Goal: Task Accomplishment & Management: Manage account settings

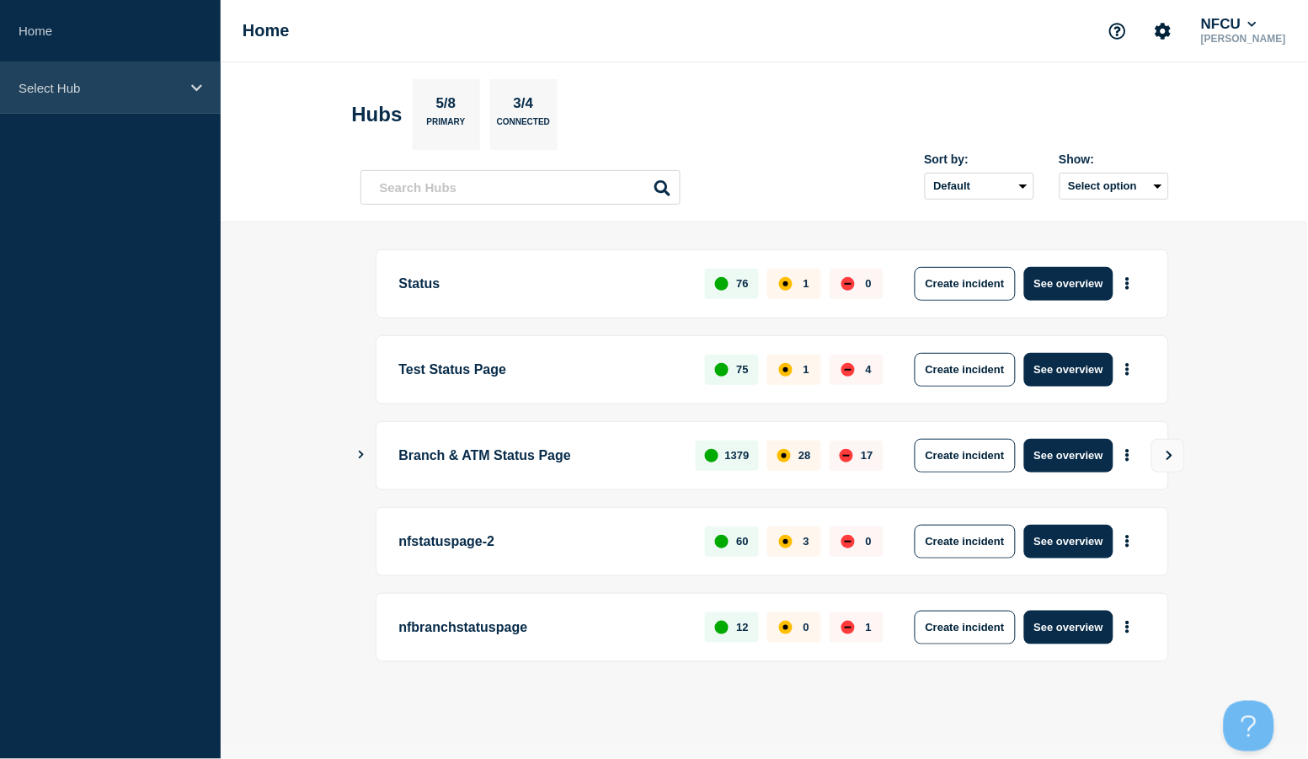
click at [128, 70] on div "Select Hub" at bounding box center [110, 87] width 221 height 51
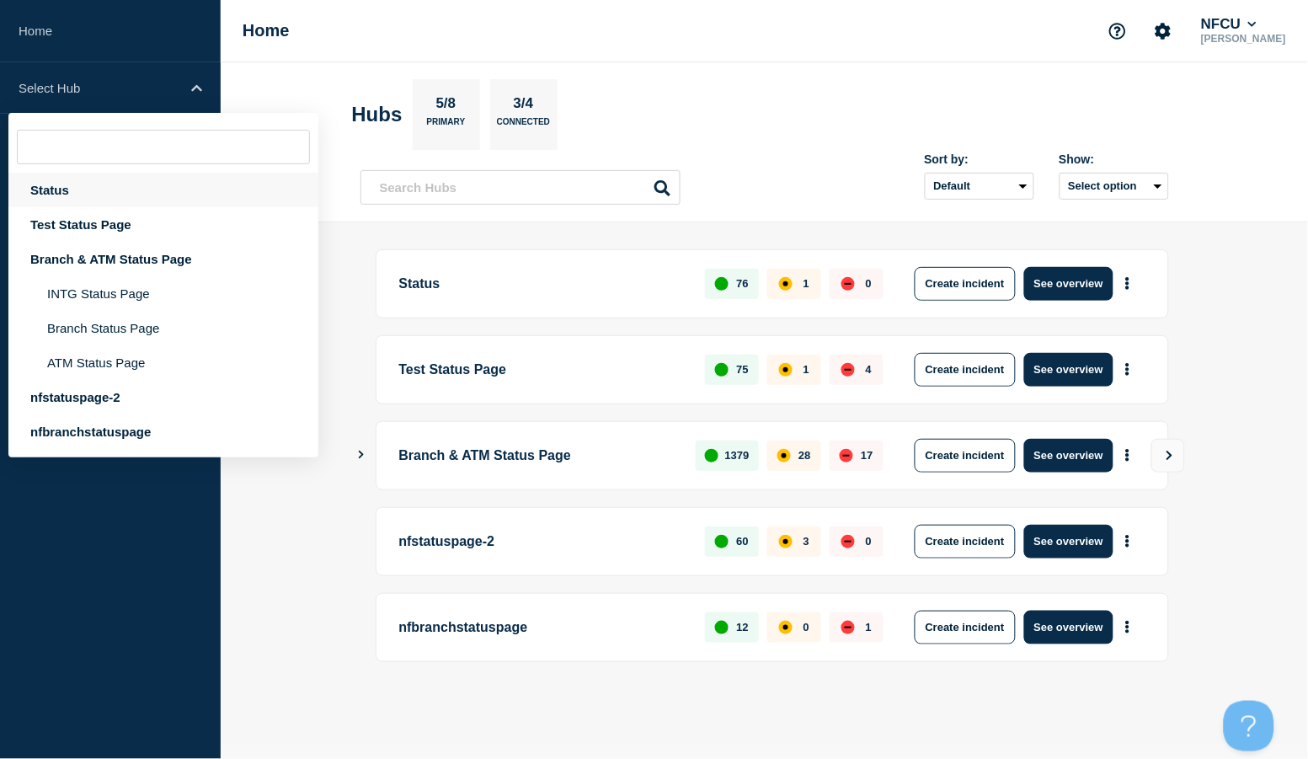
click at [90, 198] on div "Status" at bounding box center [163, 190] width 310 height 35
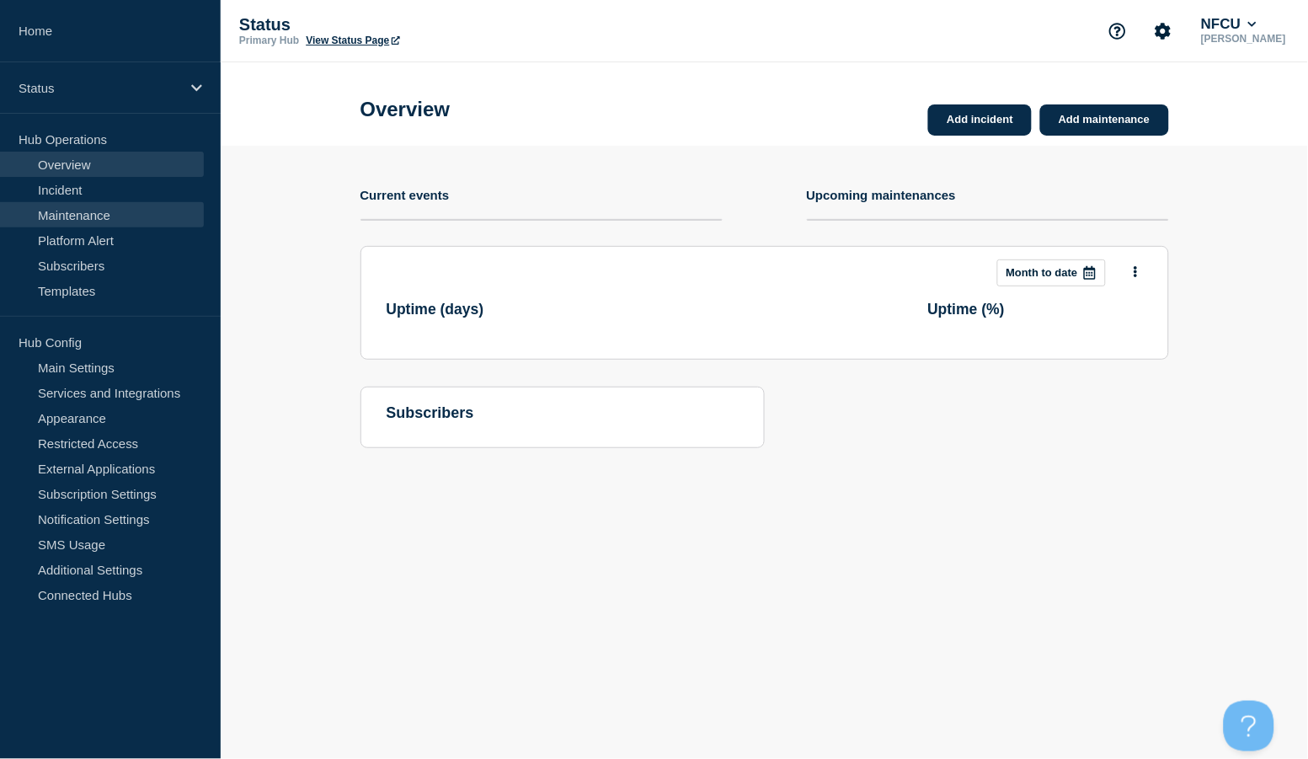
click at [76, 215] on link "Maintenance" at bounding box center [102, 214] width 204 height 25
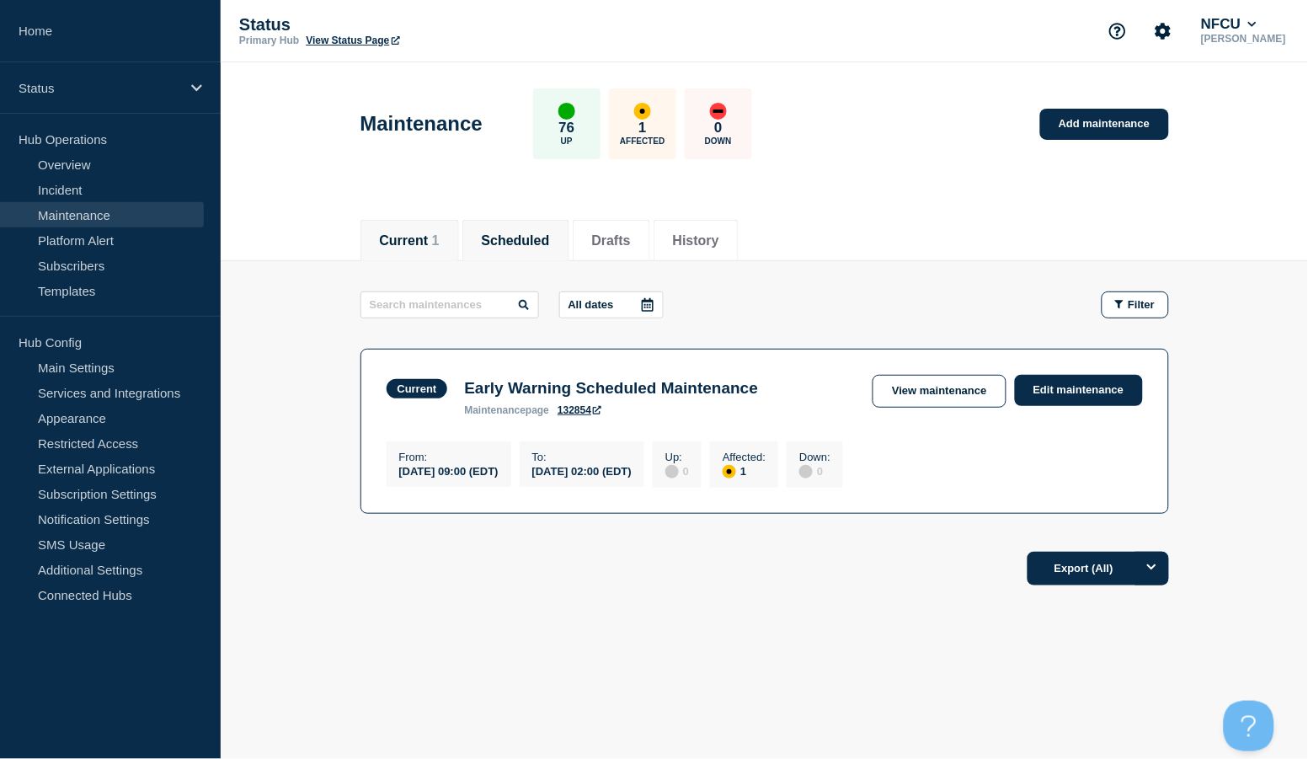
click at [550, 246] on button "Scheduled" at bounding box center [516, 240] width 68 height 15
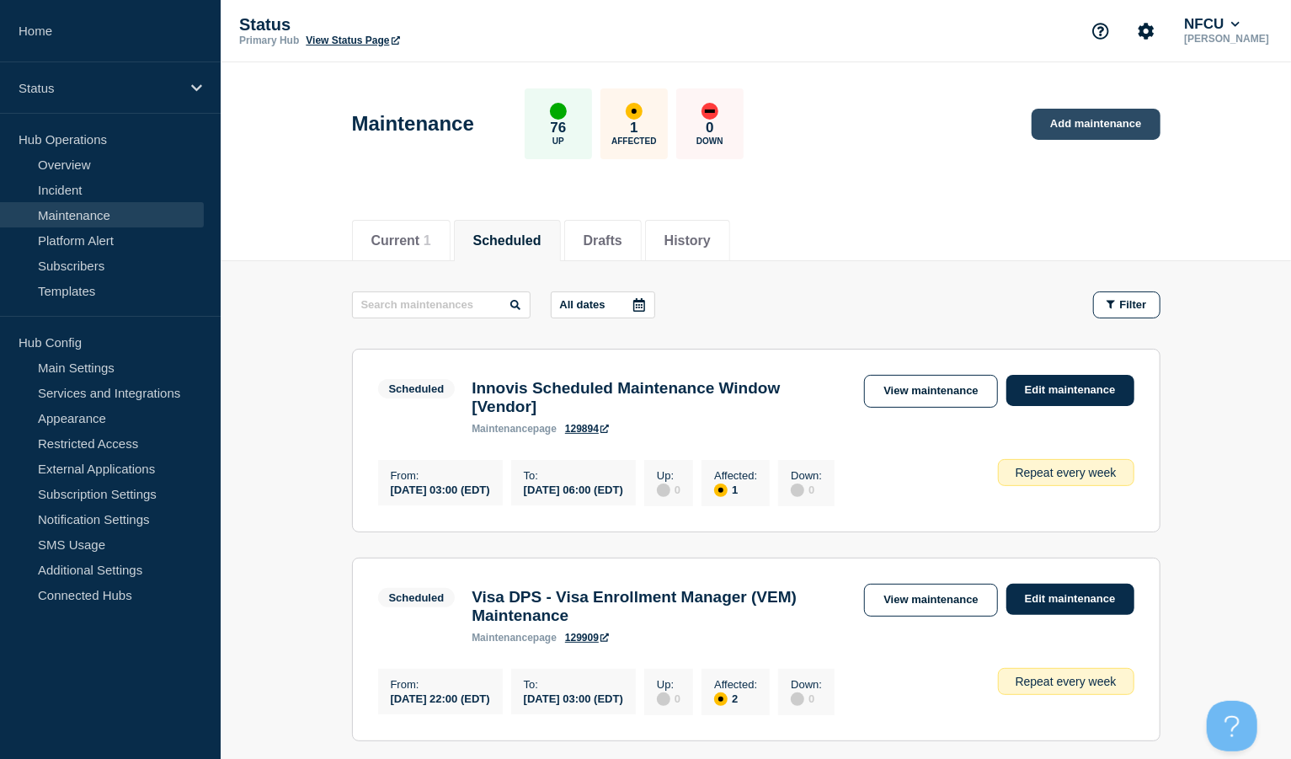
click at [967, 116] on link "Add maintenance" at bounding box center [1095, 124] width 128 height 31
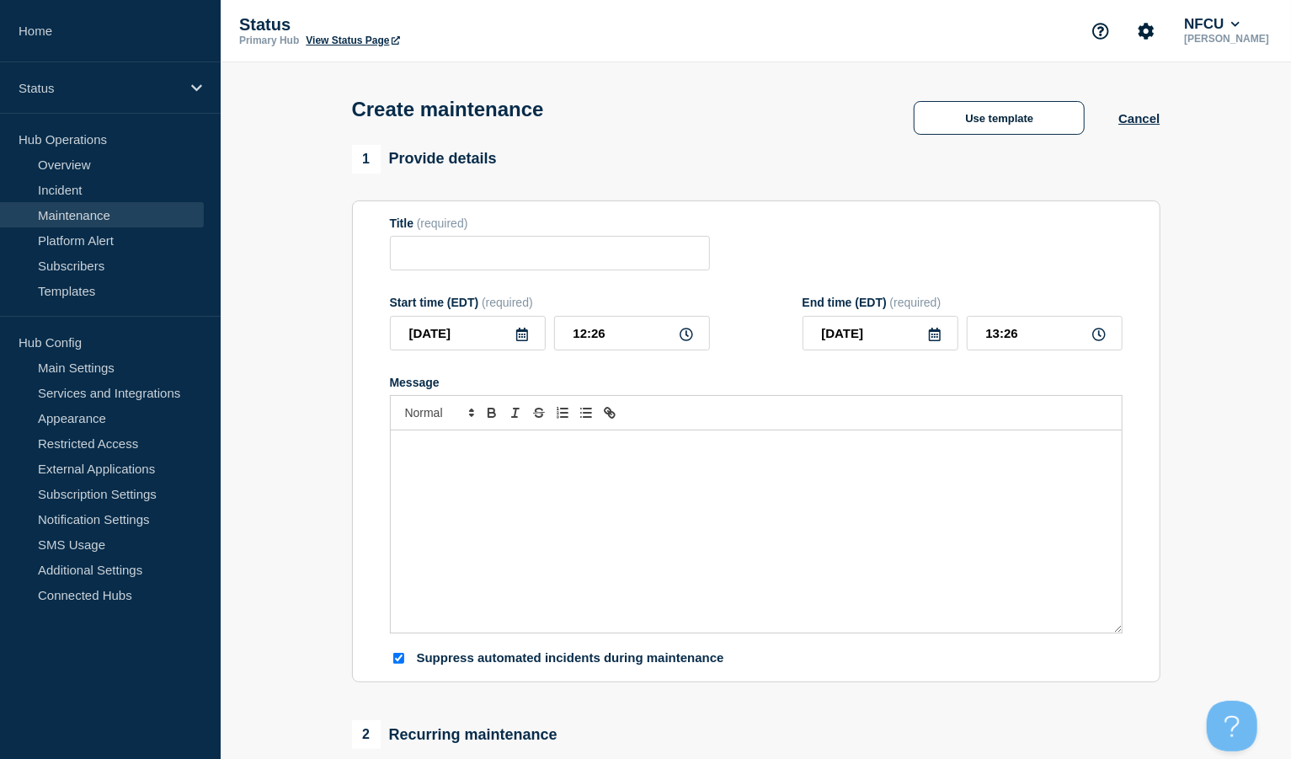
checkbox input "true"
click at [950, 112] on button "Use template" at bounding box center [999, 118] width 171 height 34
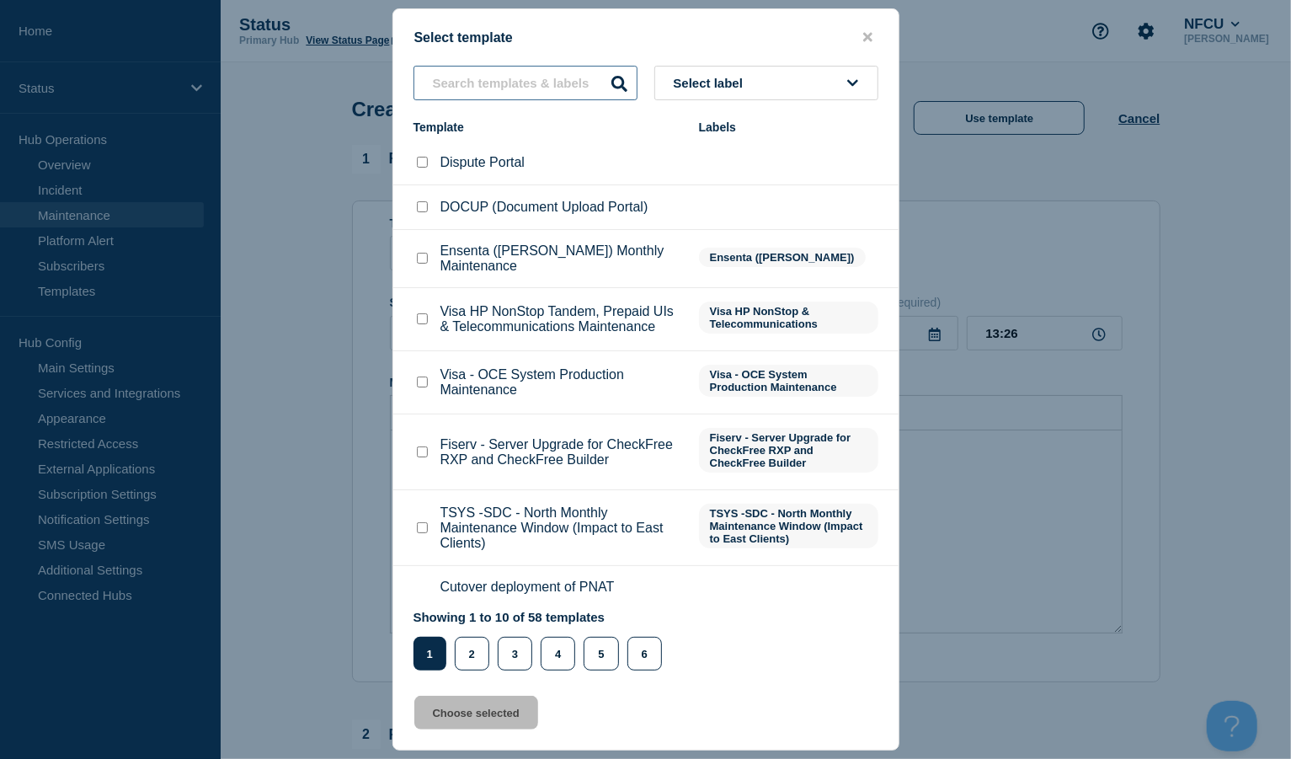
click at [510, 94] on input "text" at bounding box center [525, 83] width 224 height 35
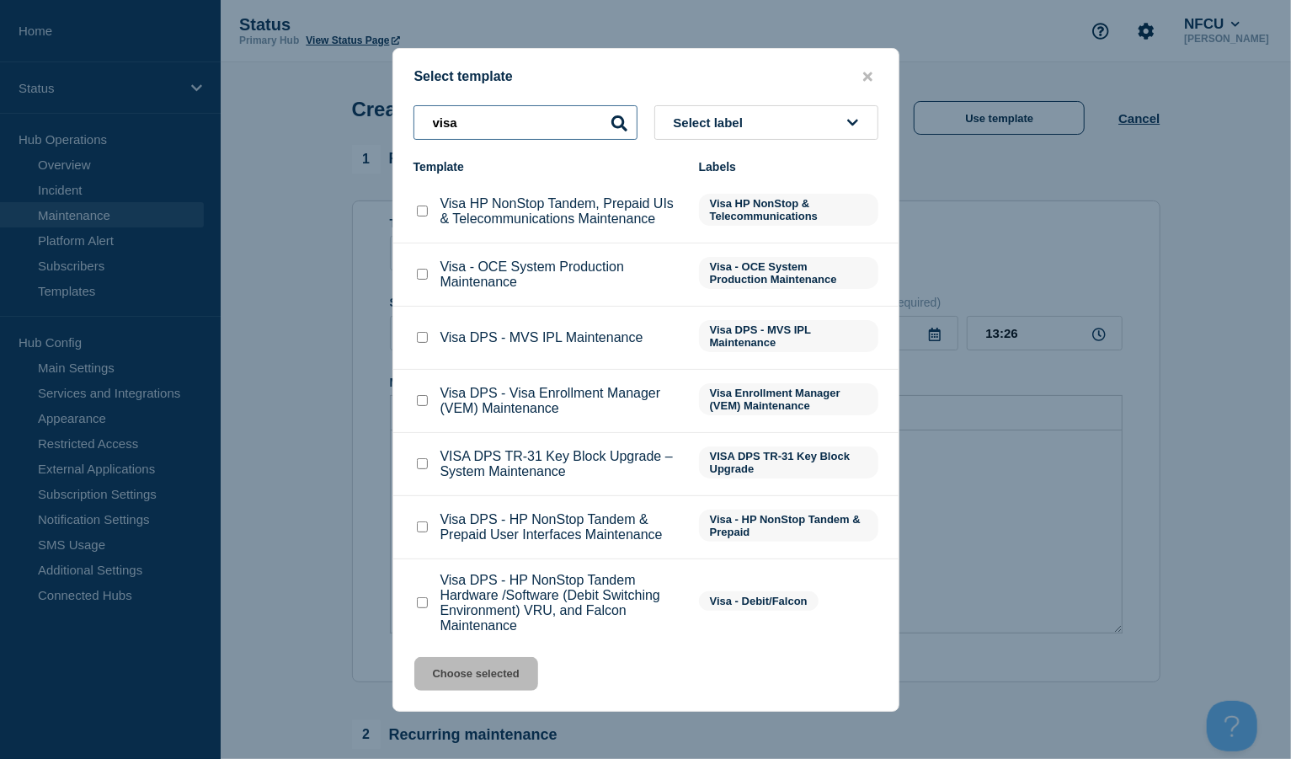
type input "visa"
click at [423, 216] on input "Visa HP NonStop Tandem, Prepaid UIs & Telecommunications Maintenance checkbox" at bounding box center [422, 210] width 11 height 11
checkbox input "true"
click at [478, 568] on button "Choose selected" at bounding box center [476, 674] width 124 height 34
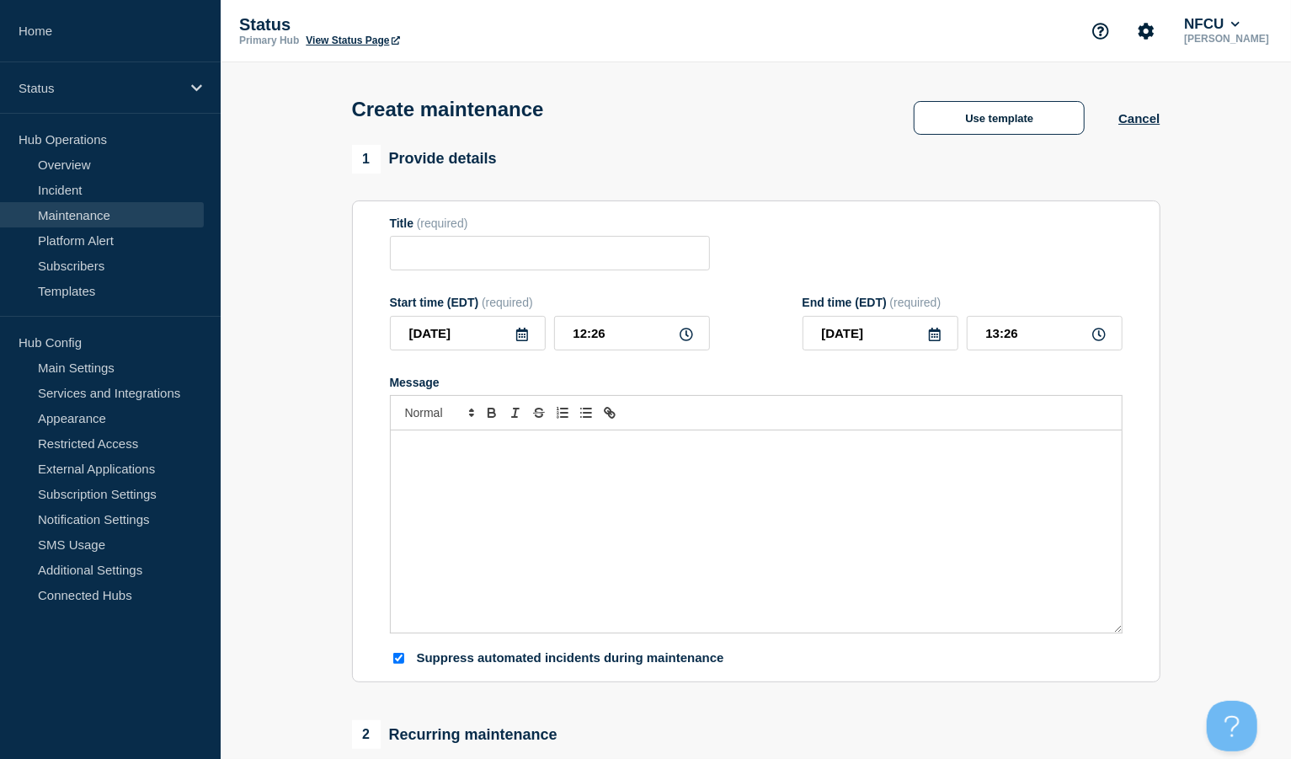
type input "Visa HP NonStop Tandem, Prepaid UIs & Telecommunications Maintenance"
checkbox input "false"
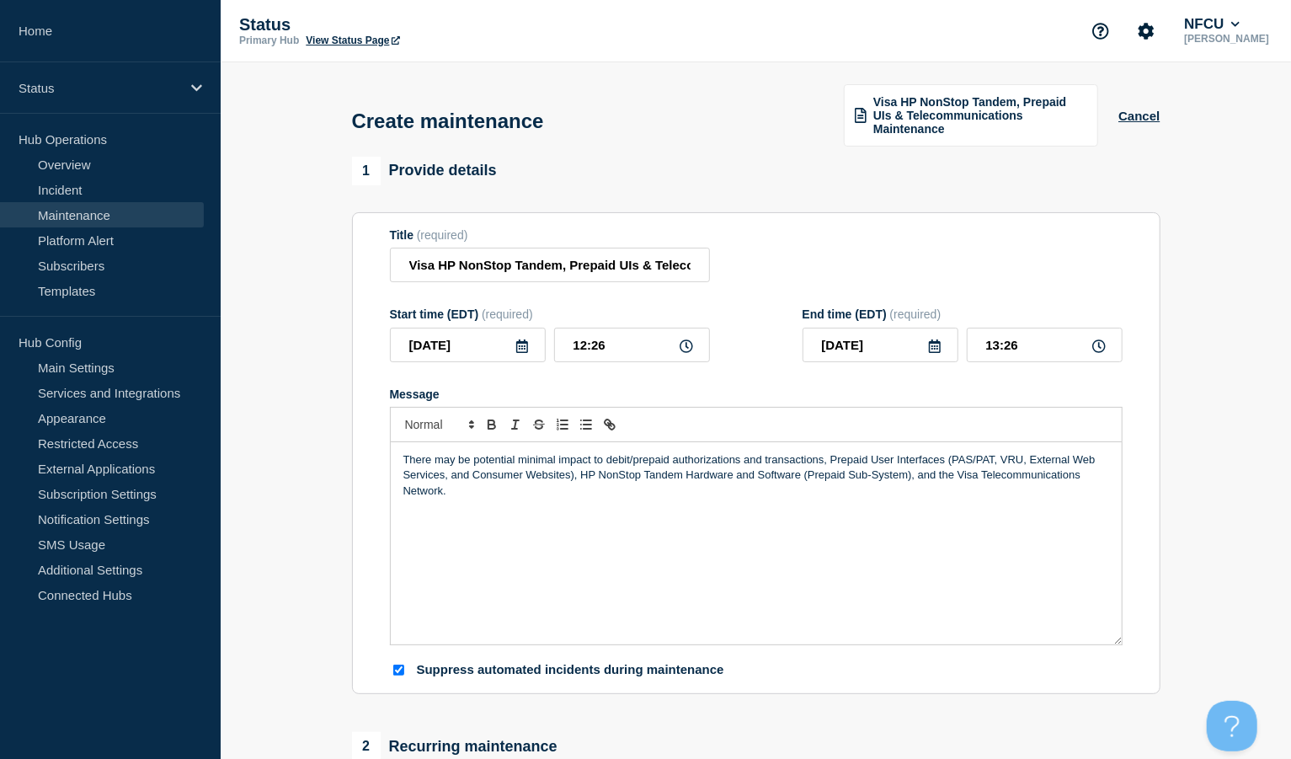
click at [525, 344] on icon at bounding box center [522, 345] width 12 height 13
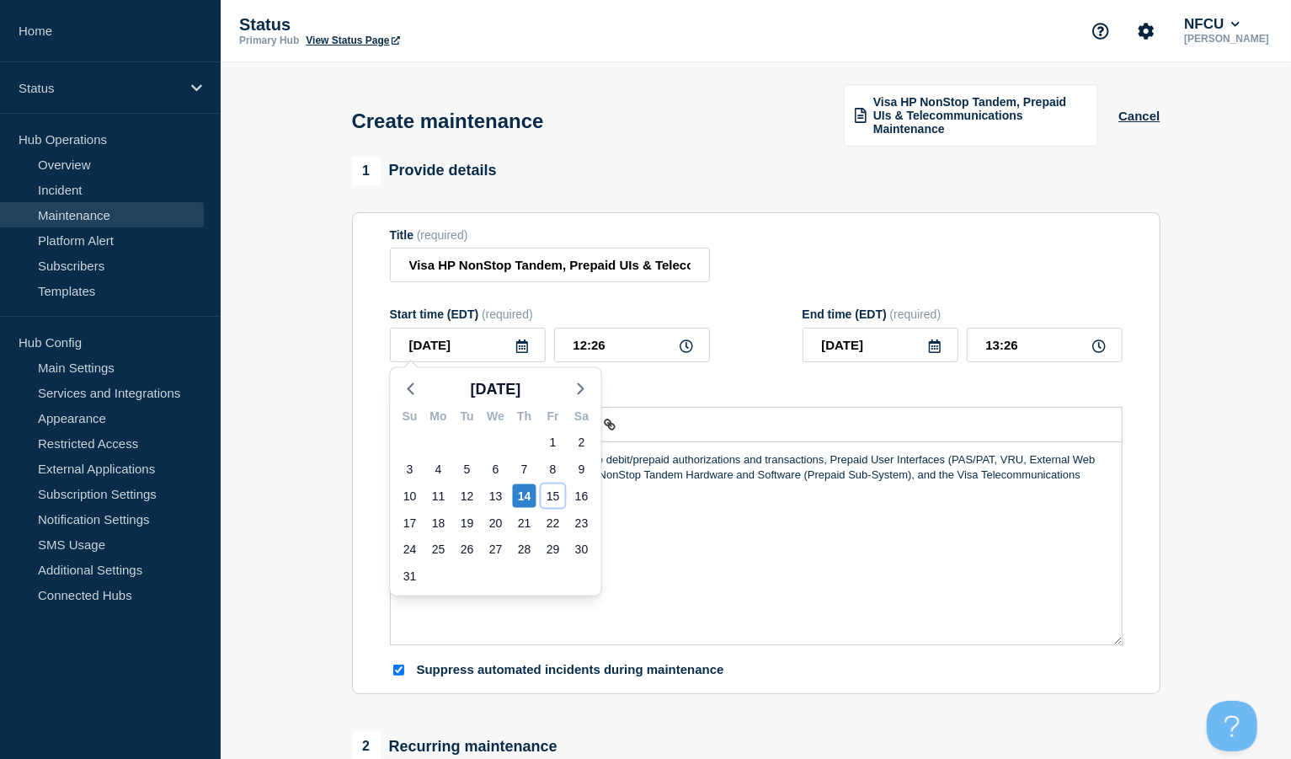
click at [551, 491] on div "15" at bounding box center [553, 496] width 24 height 24
type input "[DATE]"
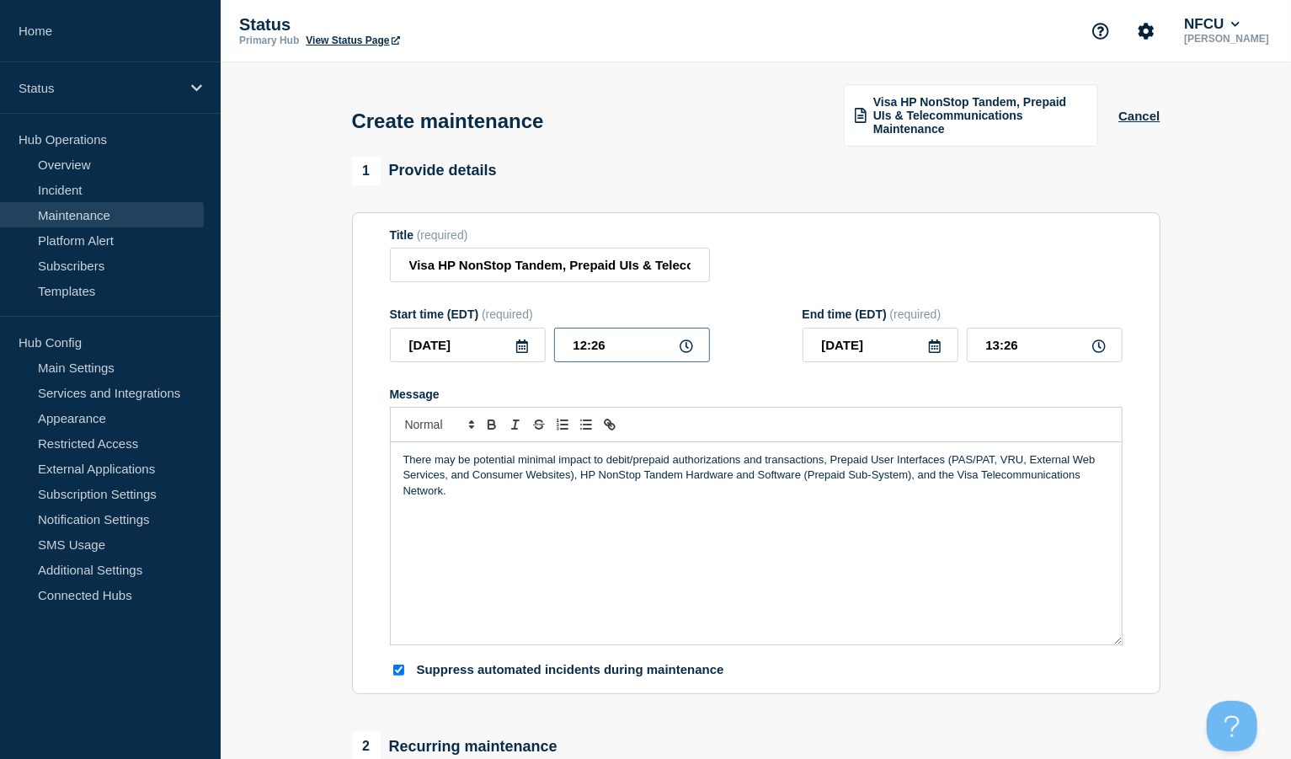
click at [621, 345] on input "12:26" at bounding box center [632, 345] width 156 height 35
drag, startPoint x: 659, startPoint y: 344, endPoint x: 461, endPoint y: 326, distance: 198.6
click at [461, 328] on div "[DATE] 12:26" at bounding box center [550, 345] width 320 height 35
type input "02:00"
type input "03:00"
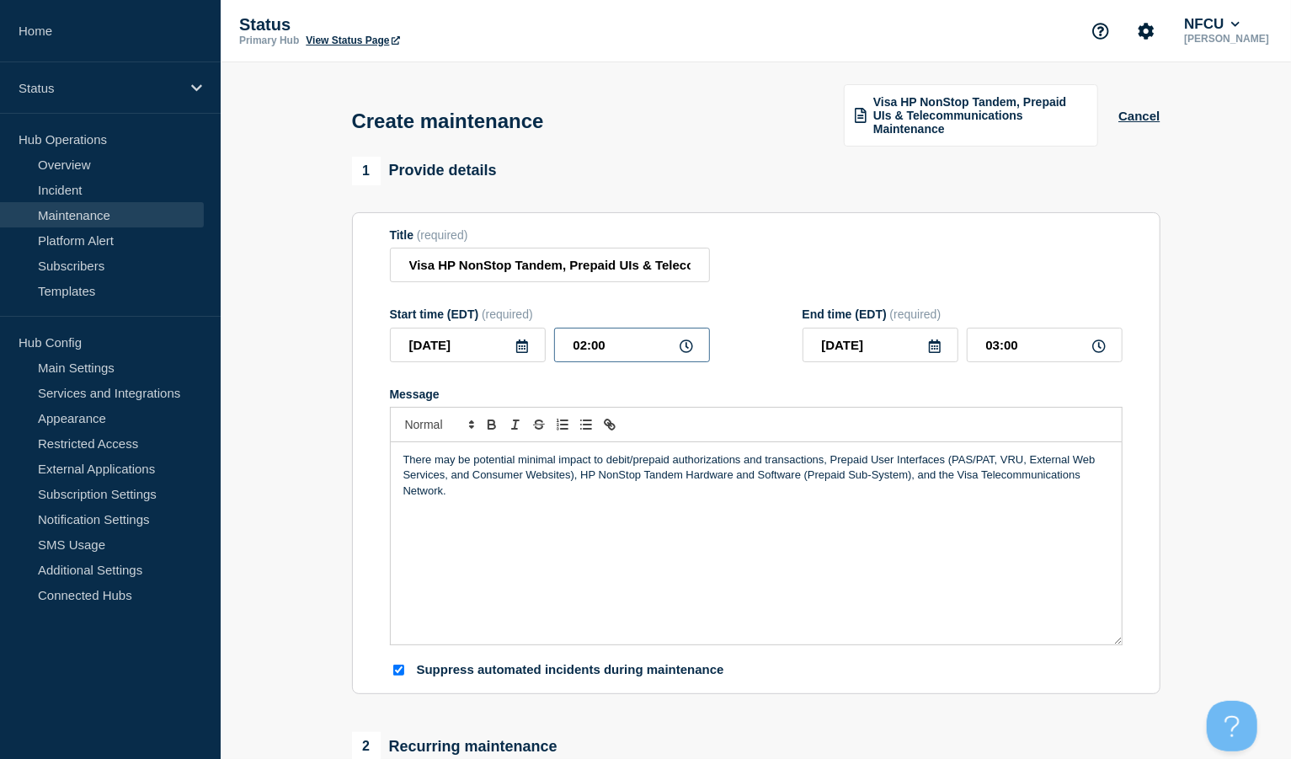
drag, startPoint x: 621, startPoint y: 338, endPoint x: 486, endPoint y: 325, distance: 136.2
click at [486, 328] on div "[DATE] 02:00" at bounding box center [550, 345] width 320 height 35
type input "01:00"
click at [960, 286] on form "Title (required) Visa HP NonStop Tandem, Prepaid UIs & Telecommunications Maint…" at bounding box center [756, 453] width 732 height 450
click at [967, 335] on input "02:00" at bounding box center [1045, 345] width 156 height 35
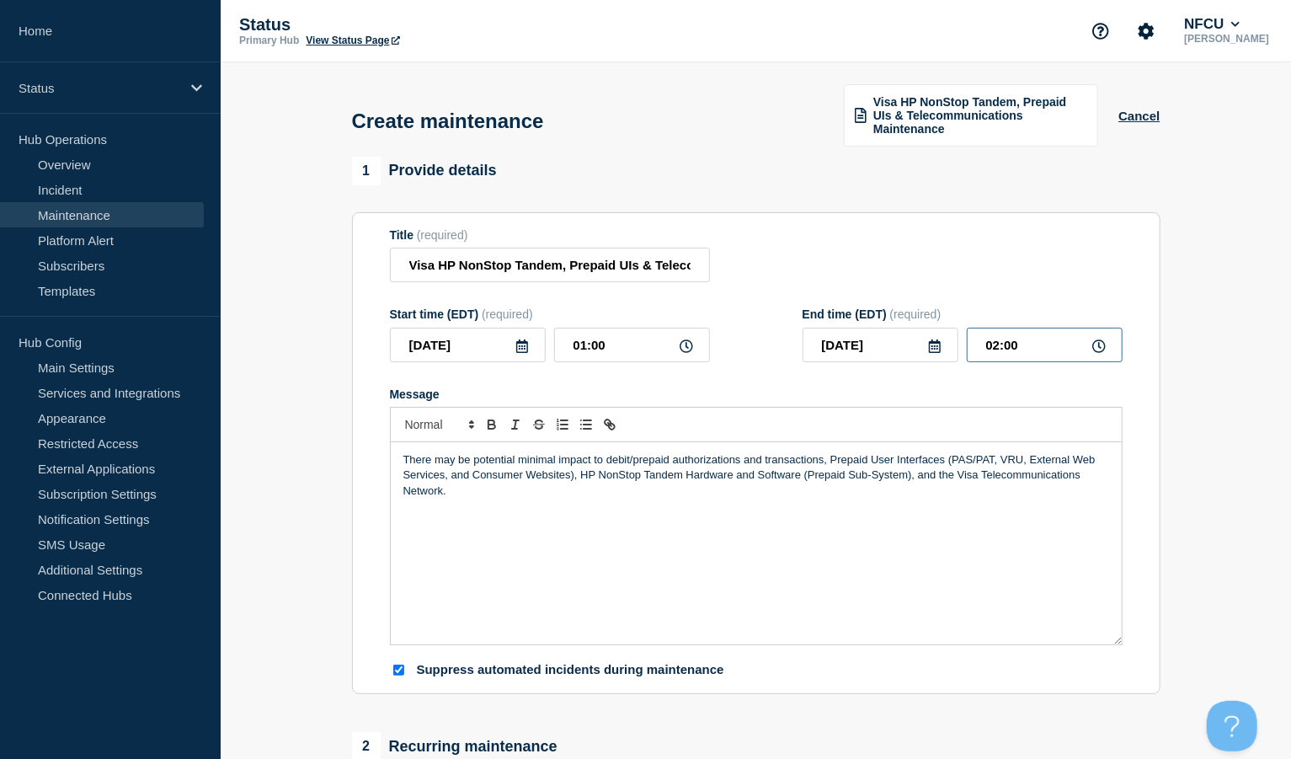
drag, startPoint x: 1042, startPoint y: 343, endPoint x: 785, endPoint y: 312, distance: 259.5
click at [785, 312] on div "Start time (EDT) (required) [DATE] 01:00 End time (EDT) (required) [DATE] 02:00" at bounding box center [756, 334] width 732 height 55
type input "06:00"
click at [744, 257] on div "Title (required) Visa HP NonStop Tandem, Prepaid UIs & Telecommunications Maint…" at bounding box center [756, 255] width 732 height 55
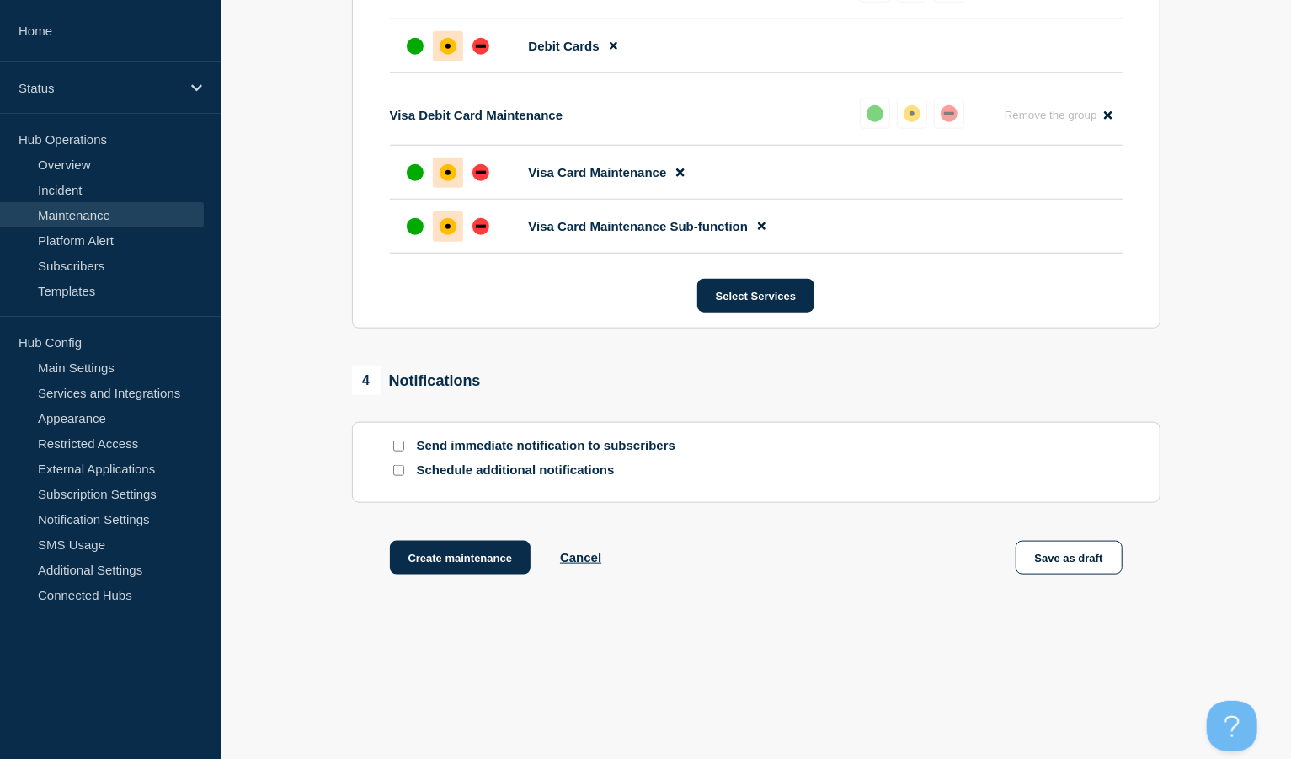
scroll to position [983, 0]
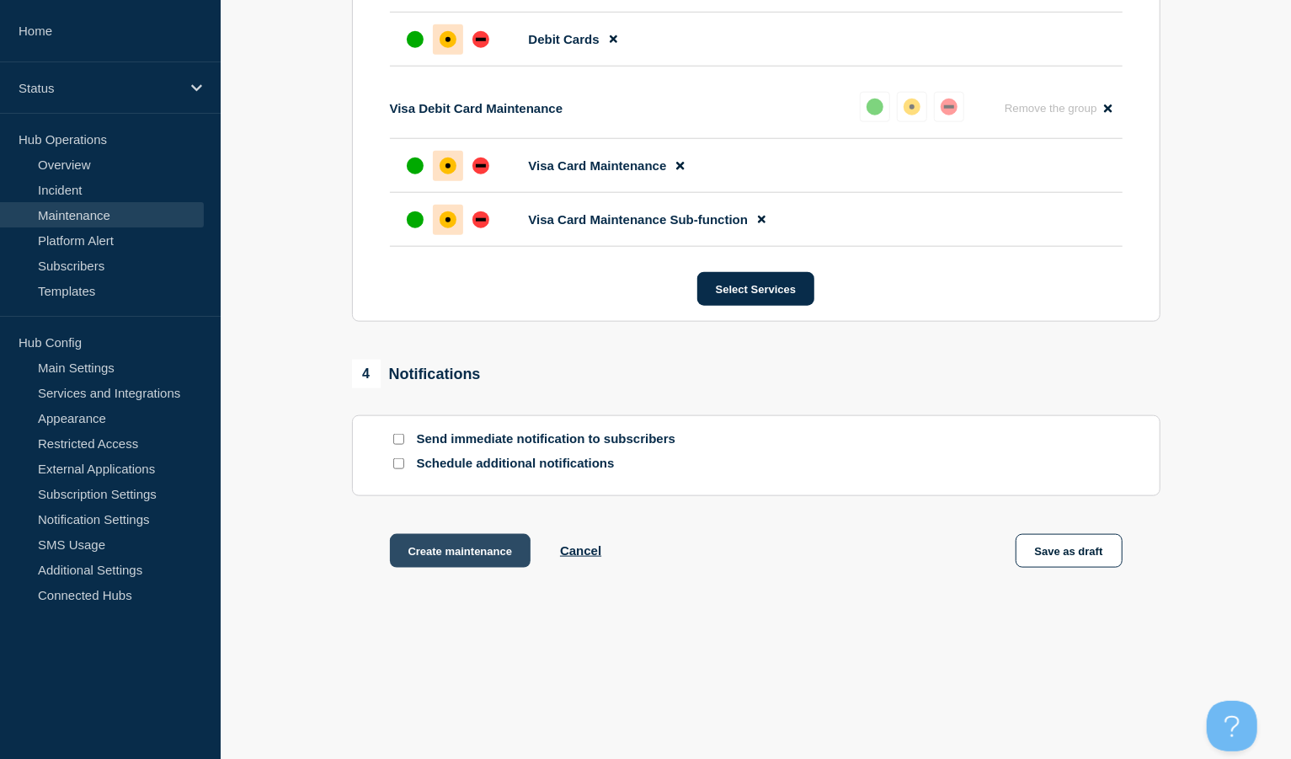
click at [443, 542] on button "Create maintenance" at bounding box center [460, 551] width 141 height 34
